Goal: Check status: Check status

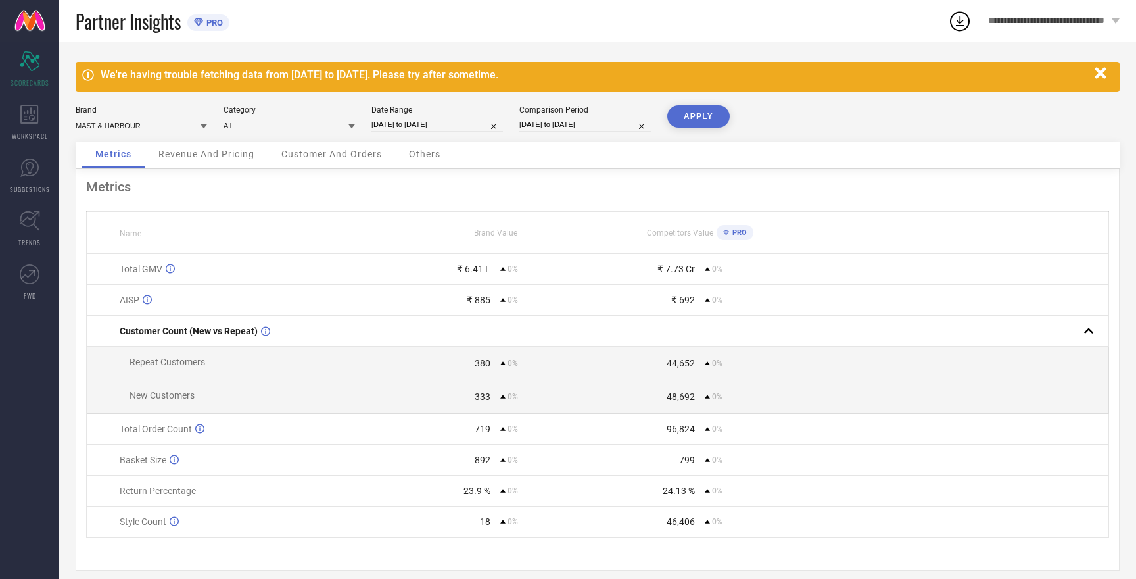
select select "8"
select select "2025"
select select "9"
select select "2025"
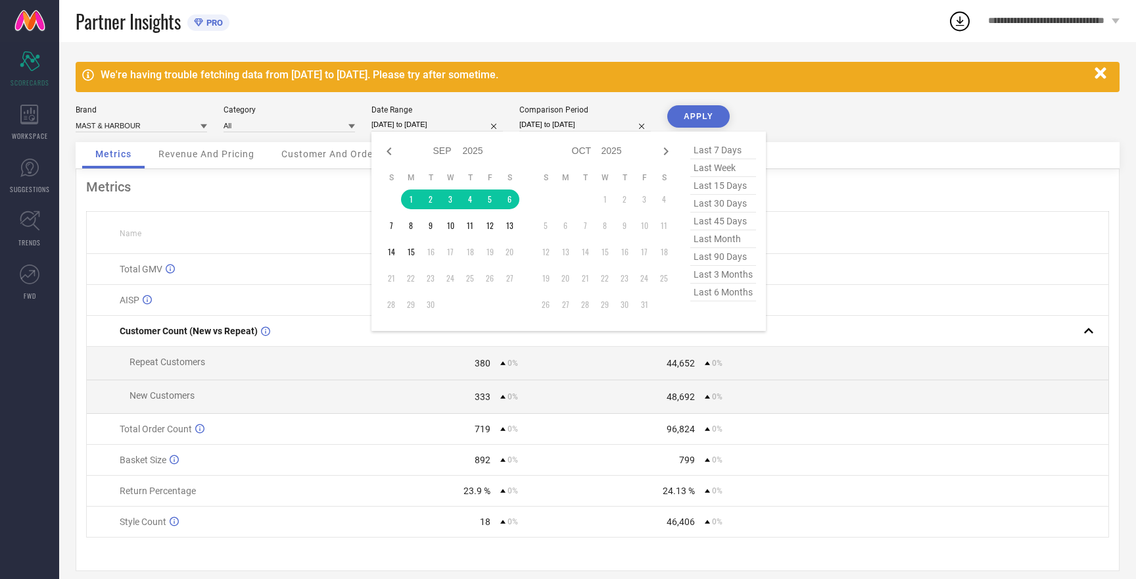
click at [412, 125] on input "[DATE] to [DATE]" at bounding box center [438, 125] width 132 height 14
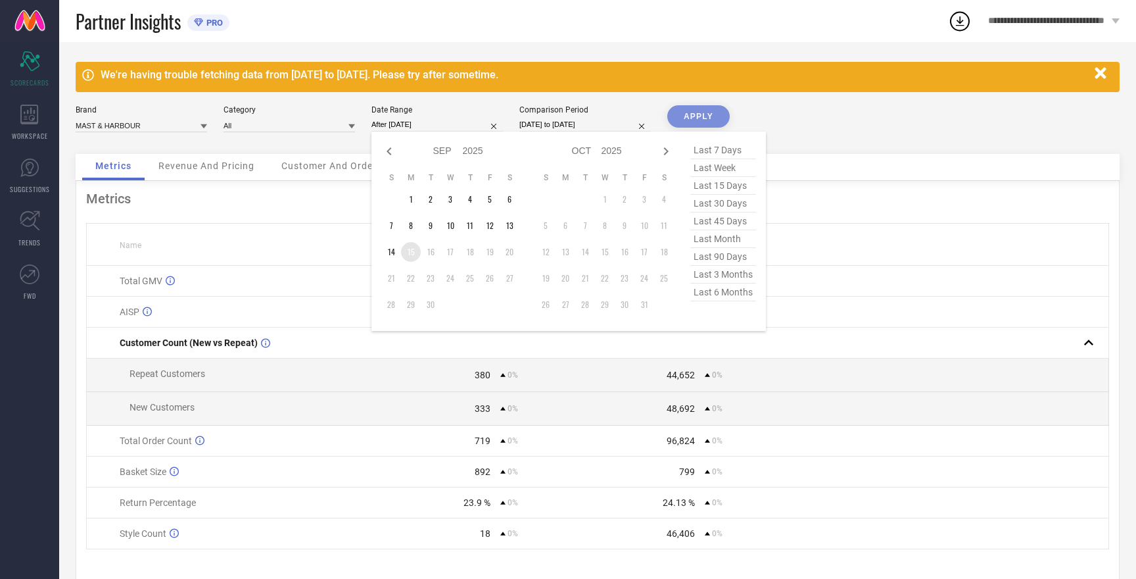
click at [412, 256] on td "15" at bounding box center [411, 252] width 20 height 20
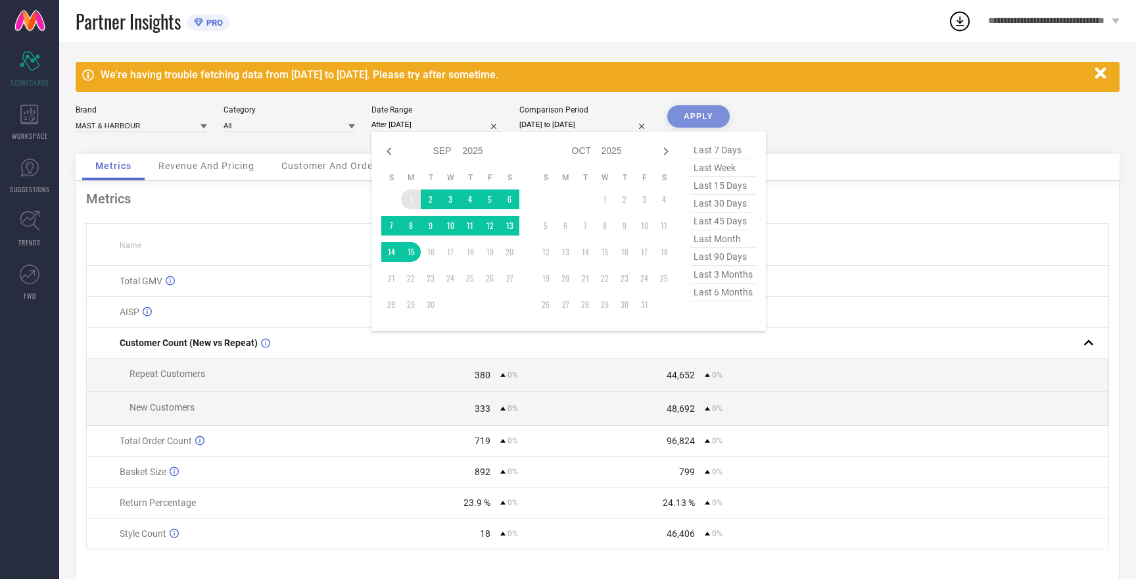
type input "[DATE] to [DATE]"
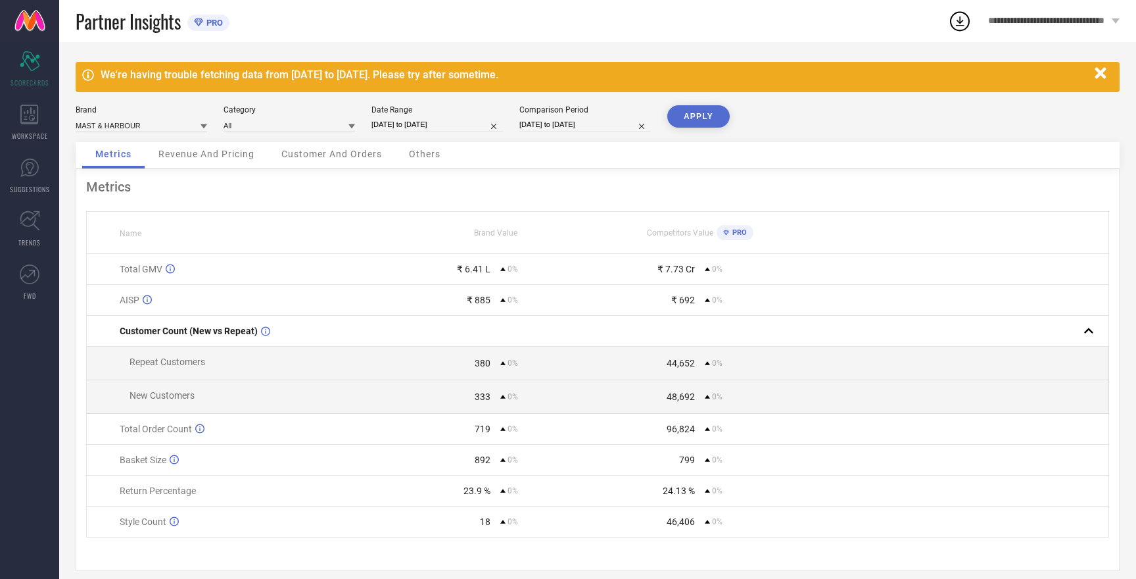
select select "8"
select select "2025"
select select "9"
select select "2025"
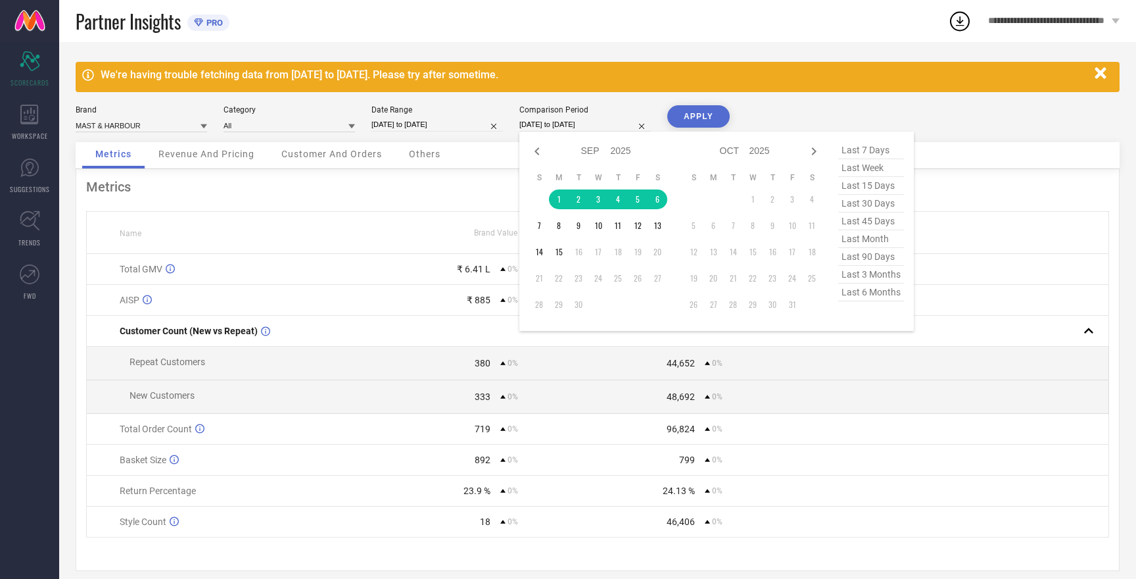
click at [555, 119] on input "[DATE] to [DATE]" at bounding box center [586, 125] width 132 height 14
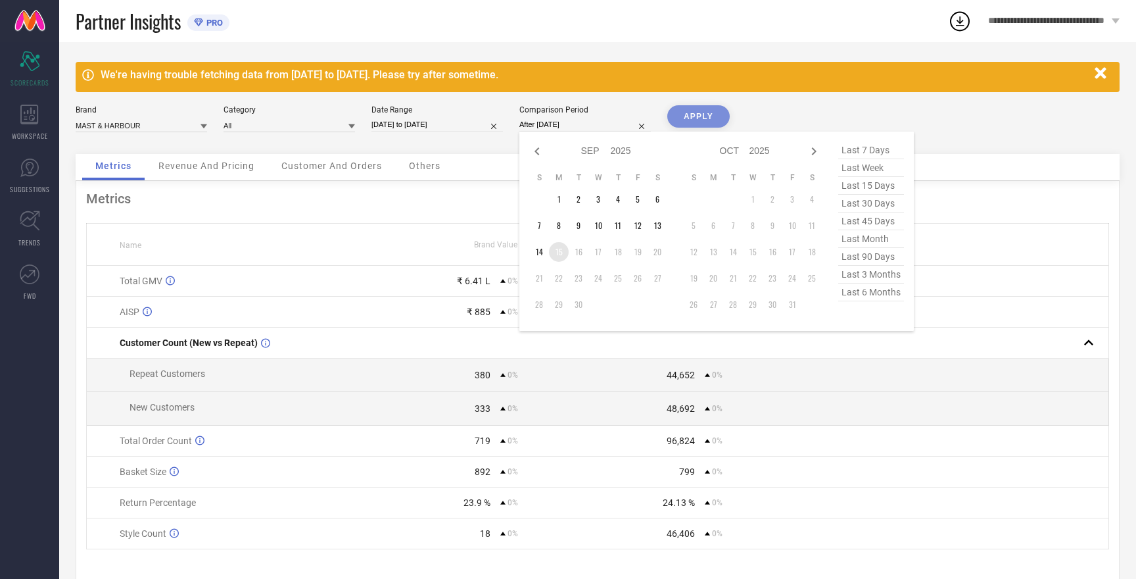
click at [562, 253] on td "15" at bounding box center [559, 252] width 20 height 20
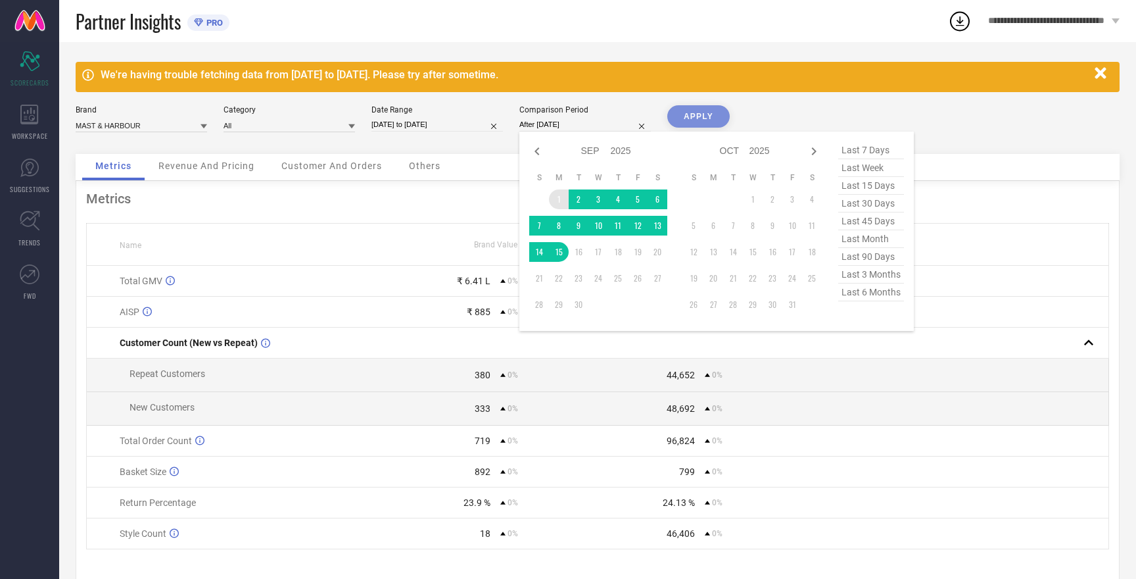
type input "[DATE] to [DATE]"
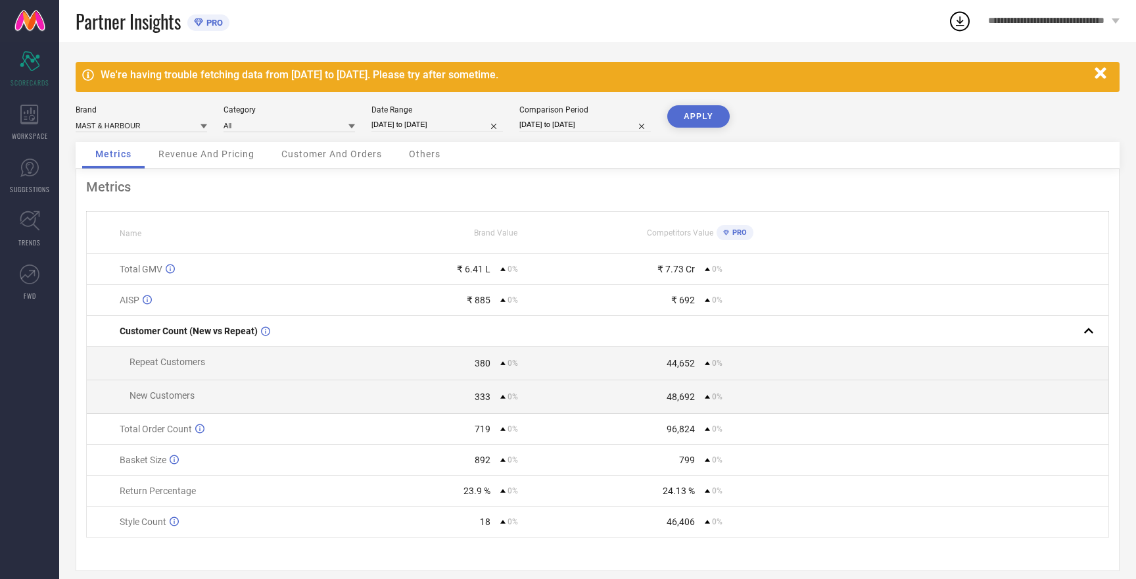
click at [693, 116] on button "APPLY" at bounding box center [699, 116] width 62 height 22
click at [132, 124] on input at bounding box center [142, 125] width 132 height 14
click at [141, 144] on span "MAST & HARBOUR" at bounding box center [114, 143] width 65 height 9
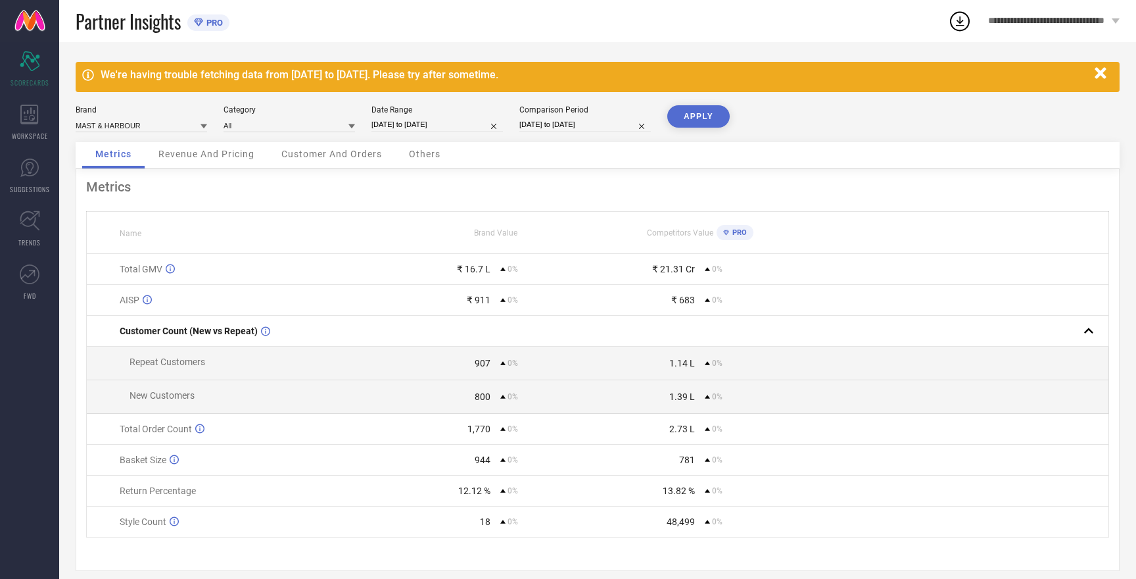
click at [683, 114] on button "APPLY" at bounding box center [699, 116] width 62 height 22
click at [686, 118] on button "APPLY" at bounding box center [699, 116] width 62 height 22
click at [120, 124] on input at bounding box center [142, 125] width 132 height 14
click at [118, 172] on div "HERE&NOW" at bounding box center [142, 166] width 132 height 22
type input "All"
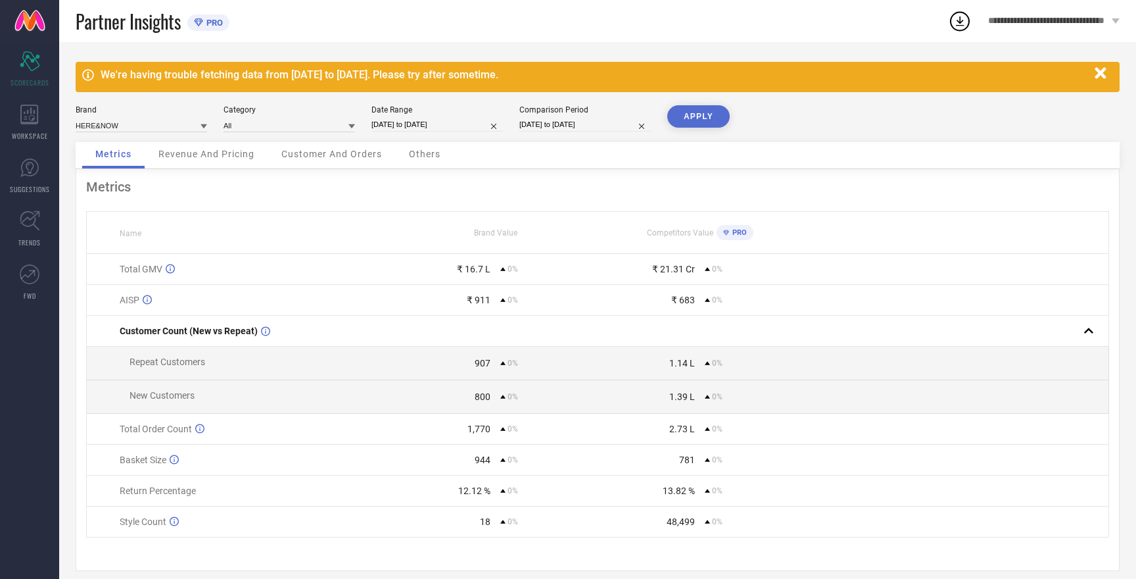
click at [690, 115] on button "APPLY" at bounding box center [699, 116] width 62 height 22
click at [686, 115] on button "APPLY" at bounding box center [699, 116] width 62 height 22
click at [104, 124] on input at bounding box center [142, 125] width 132 height 14
click at [134, 211] on span "W.T.F - WITNESSING TRUE FASHION" at bounding box center [141, 215] width 118 height 18
type input "All"
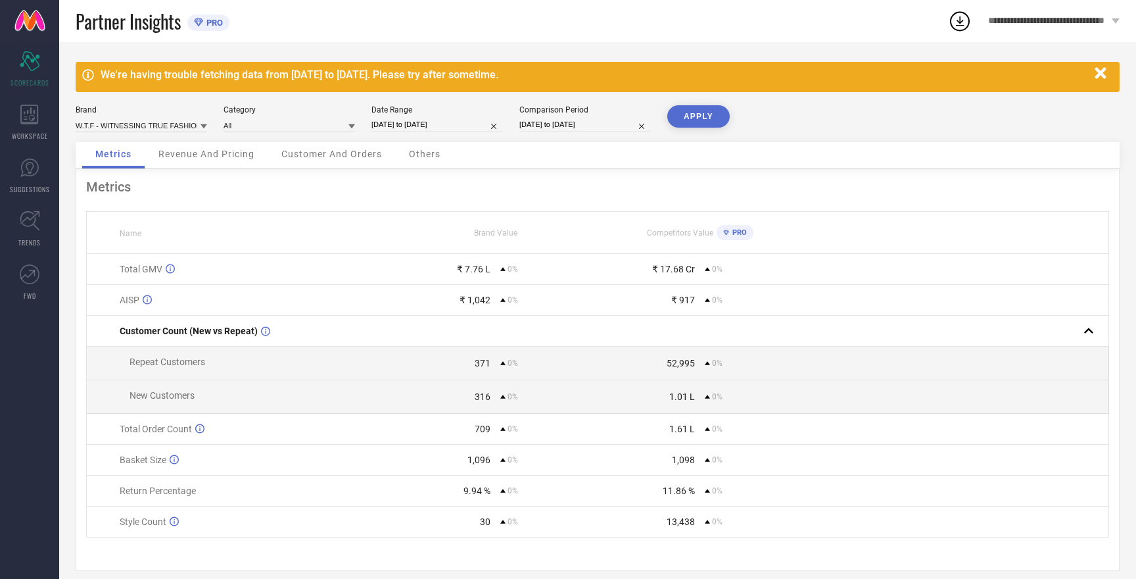
click at [696, 116] on button "APPLY" at bounding box center [699, 116] width 62 height 22
